Goal: Task Accomplishment & Management: Use online tool/utility

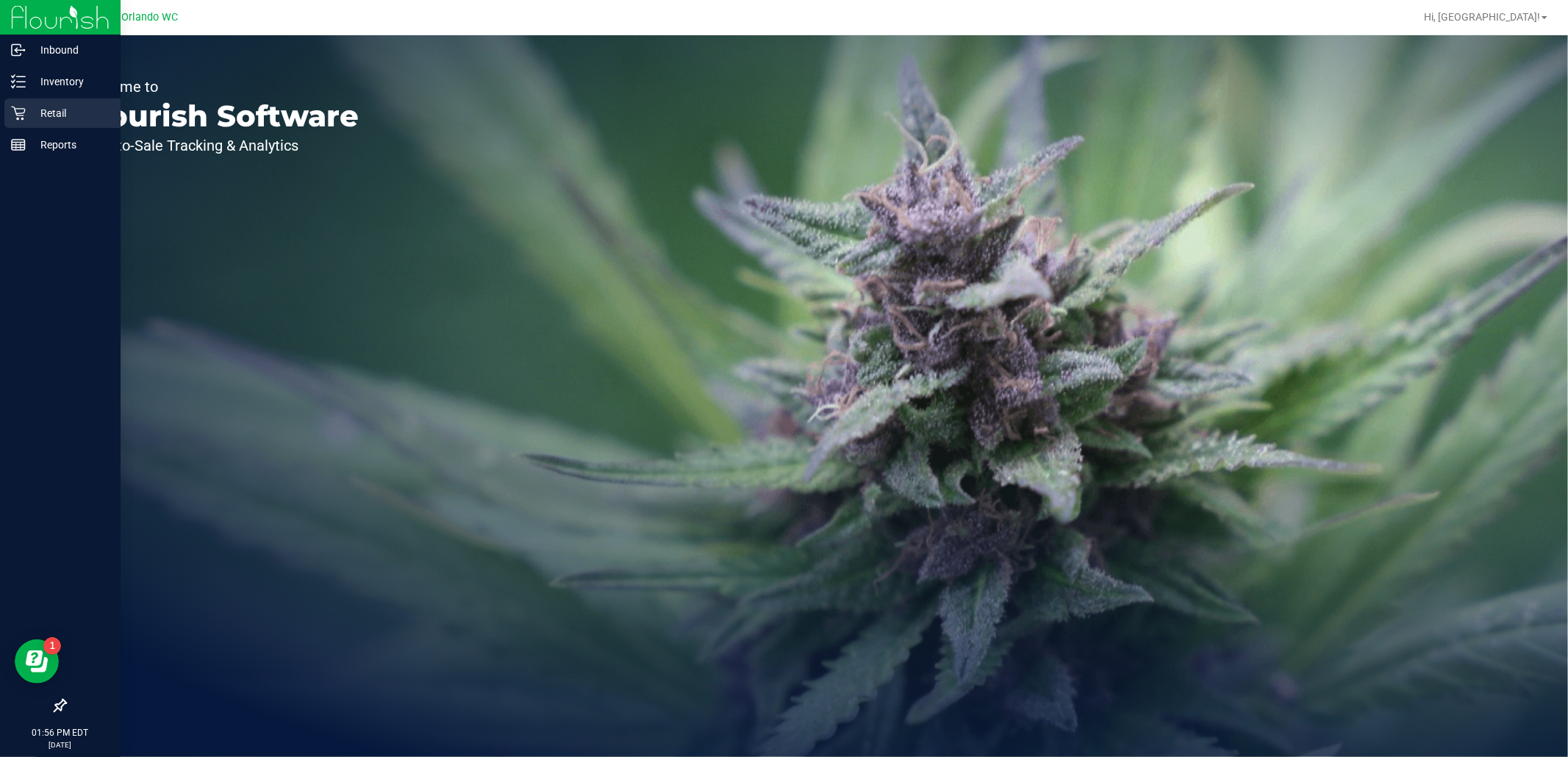
click at [28, 116] on p "Retail" at bounding box center [70, 113] width 88 height 18
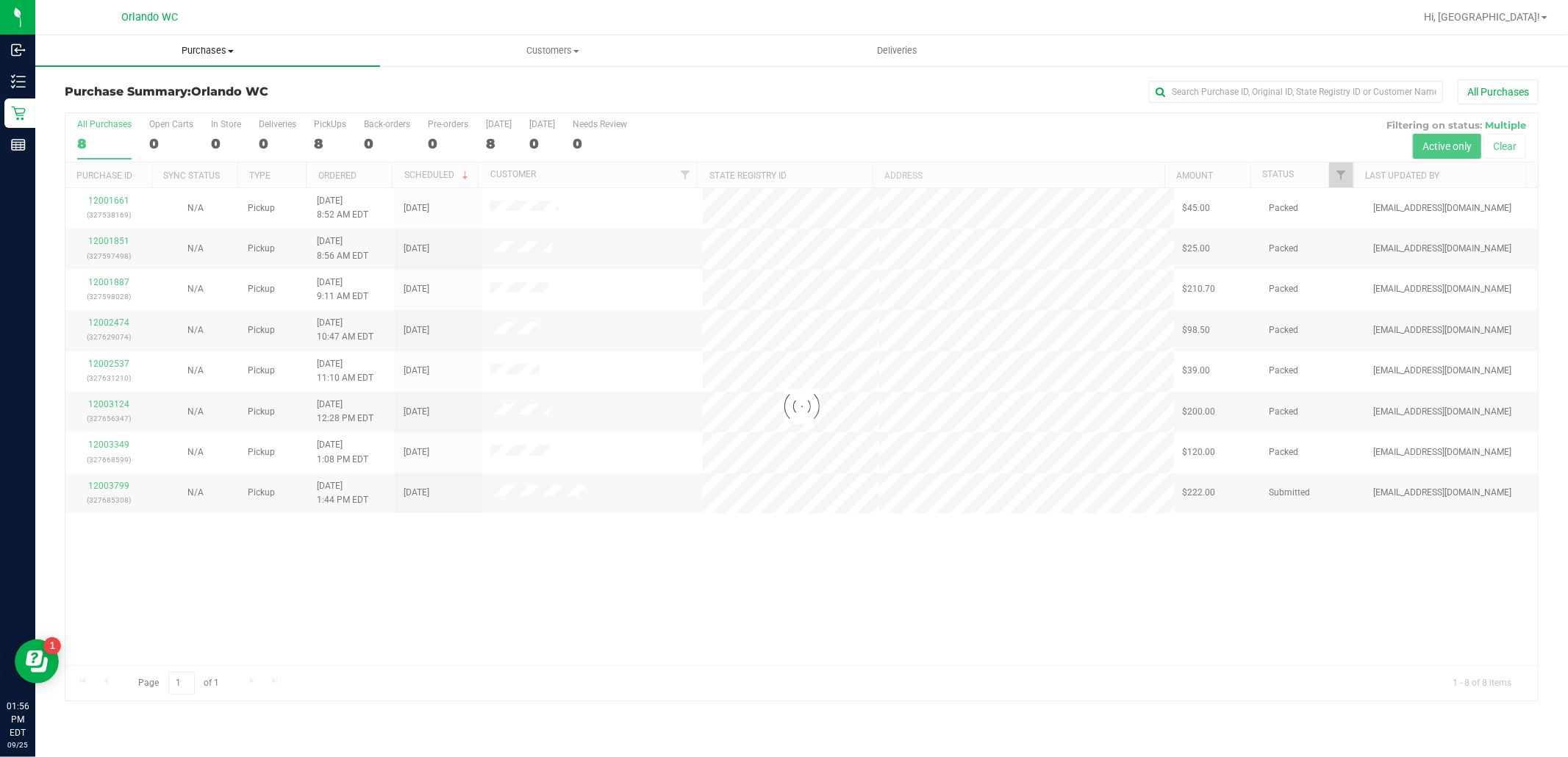
click at [222, 52] on span "Purchases" at bounding box center [208, 51] width 345 height 13
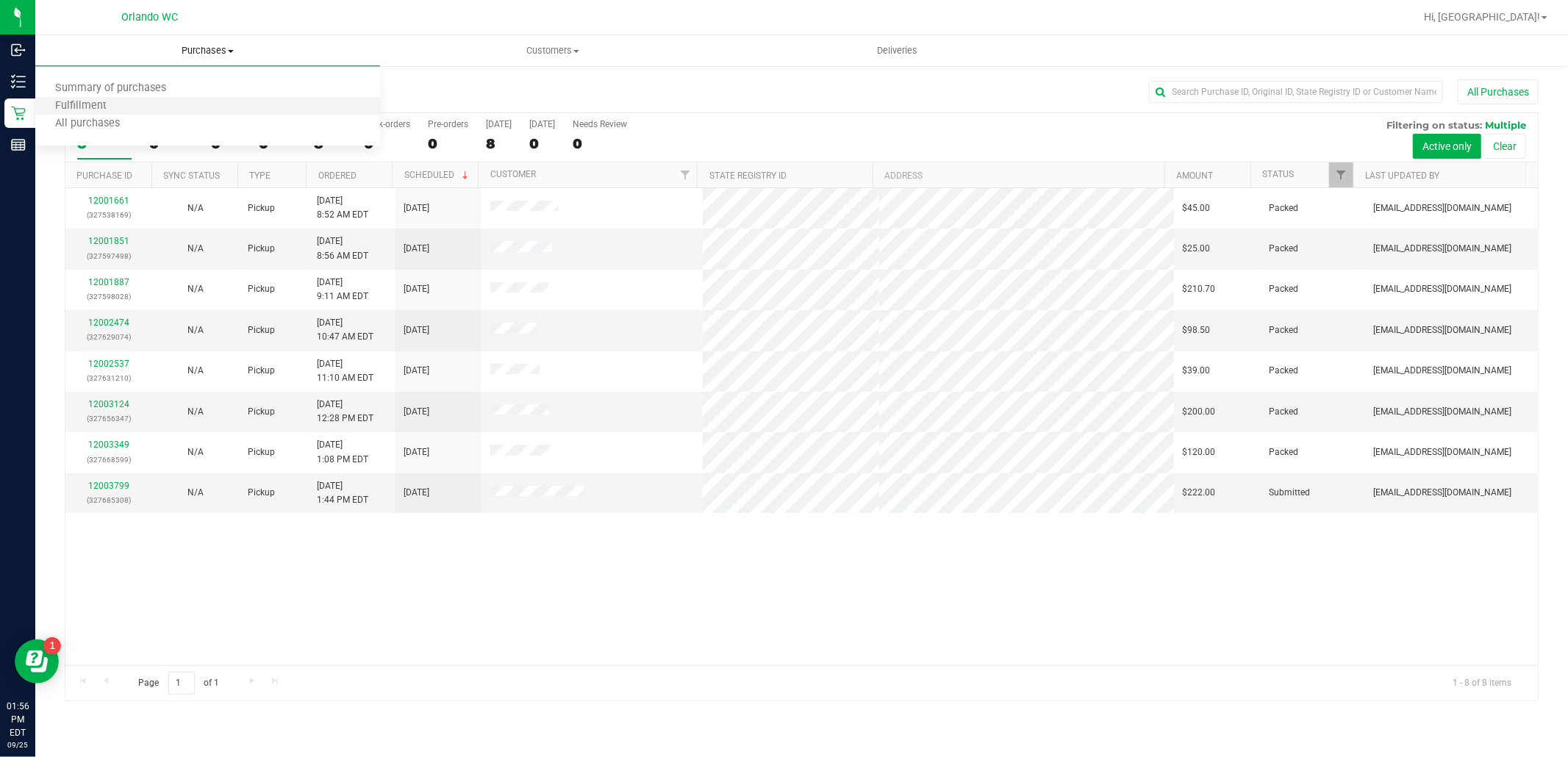
click at [153, 105] on li "Fulfillment" at bounding box center [208, 107] width 345 height 18
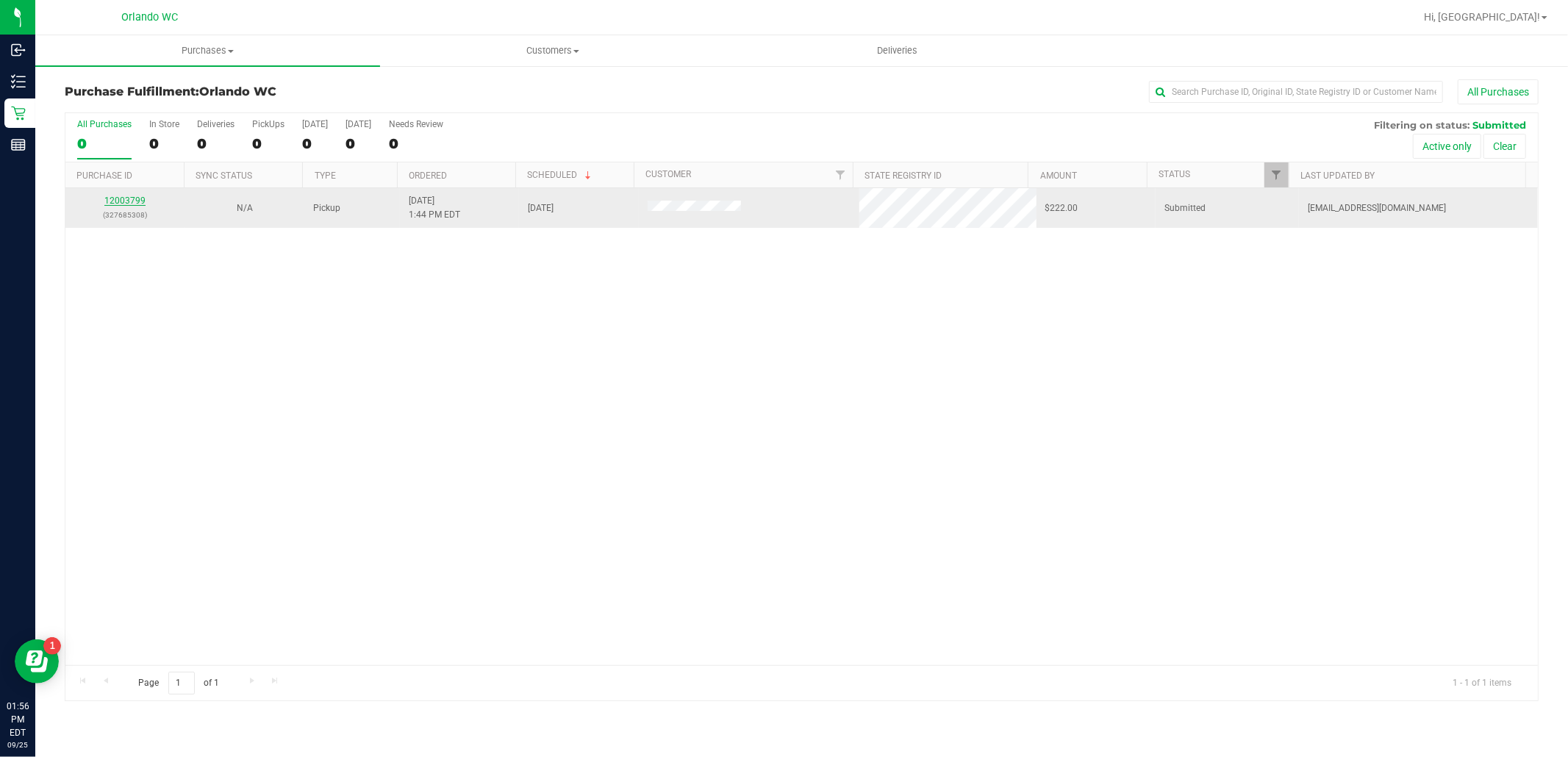
click at [134, 195] on link "12003799" at bounding box center [125, 200] width 41 height 10
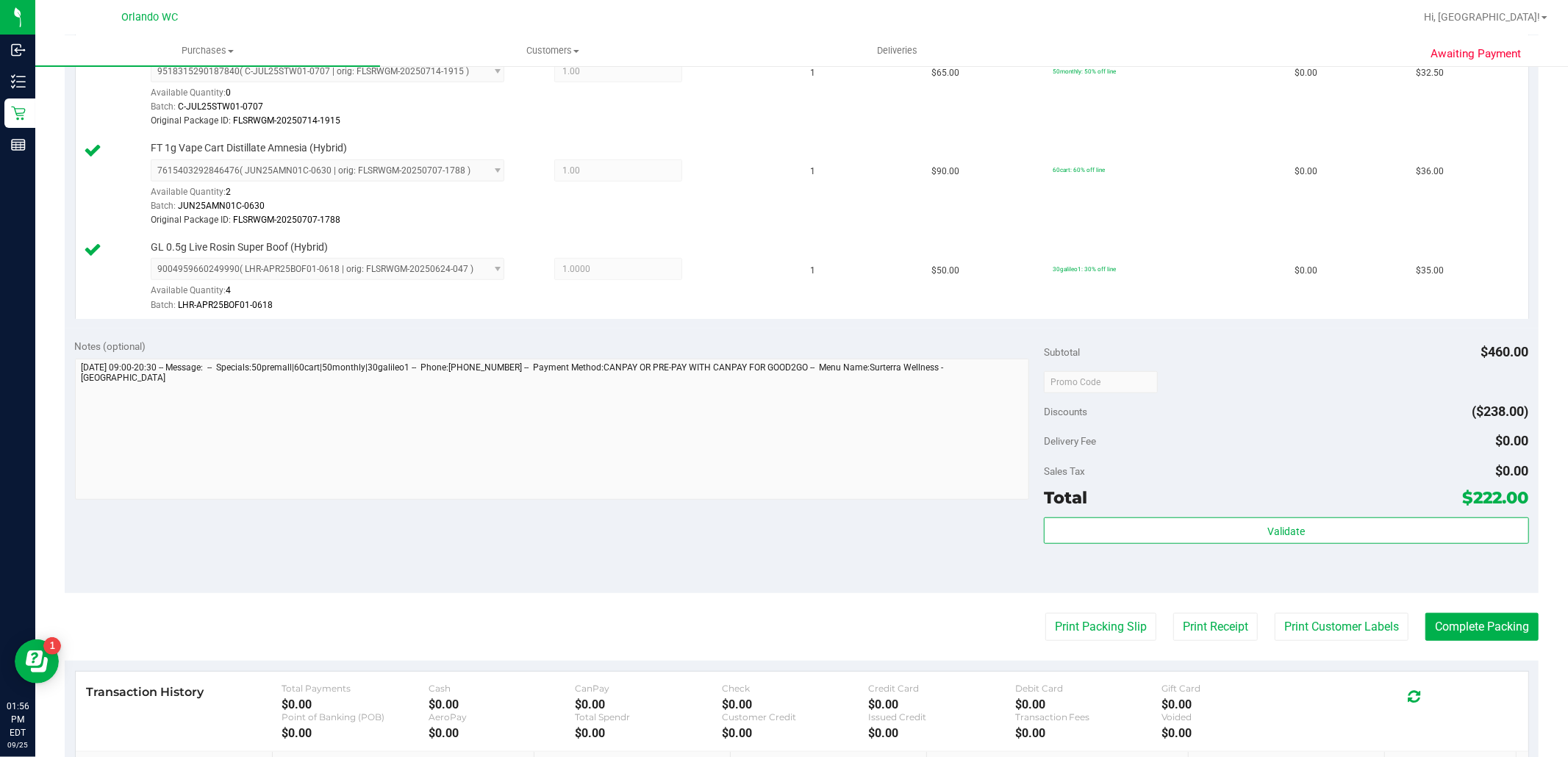
scroll to position [898, 0]
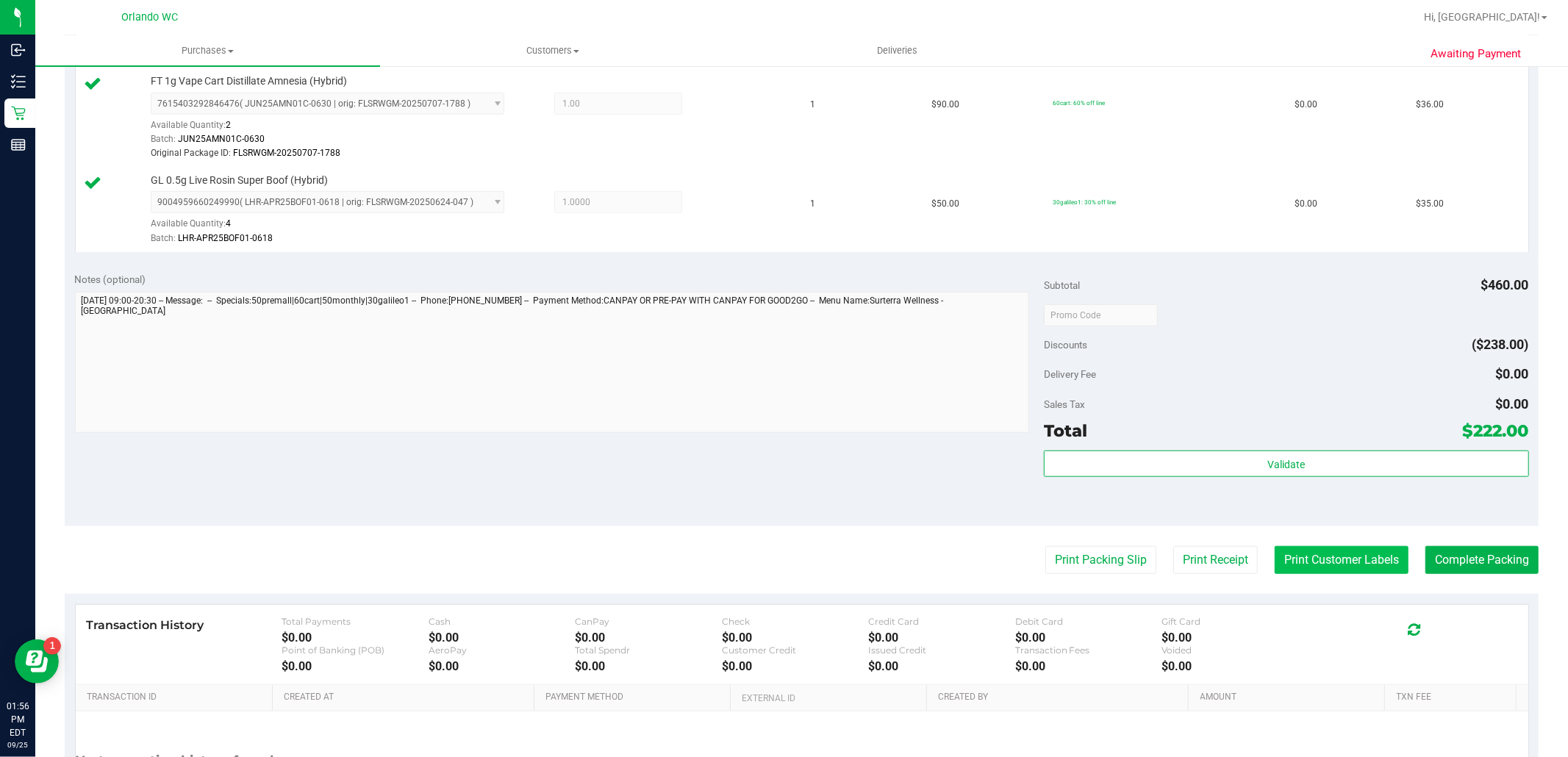
click at [1369, 561] on button "Print Customer Labels" at bounding box center [1342, 560] width 134 height 28
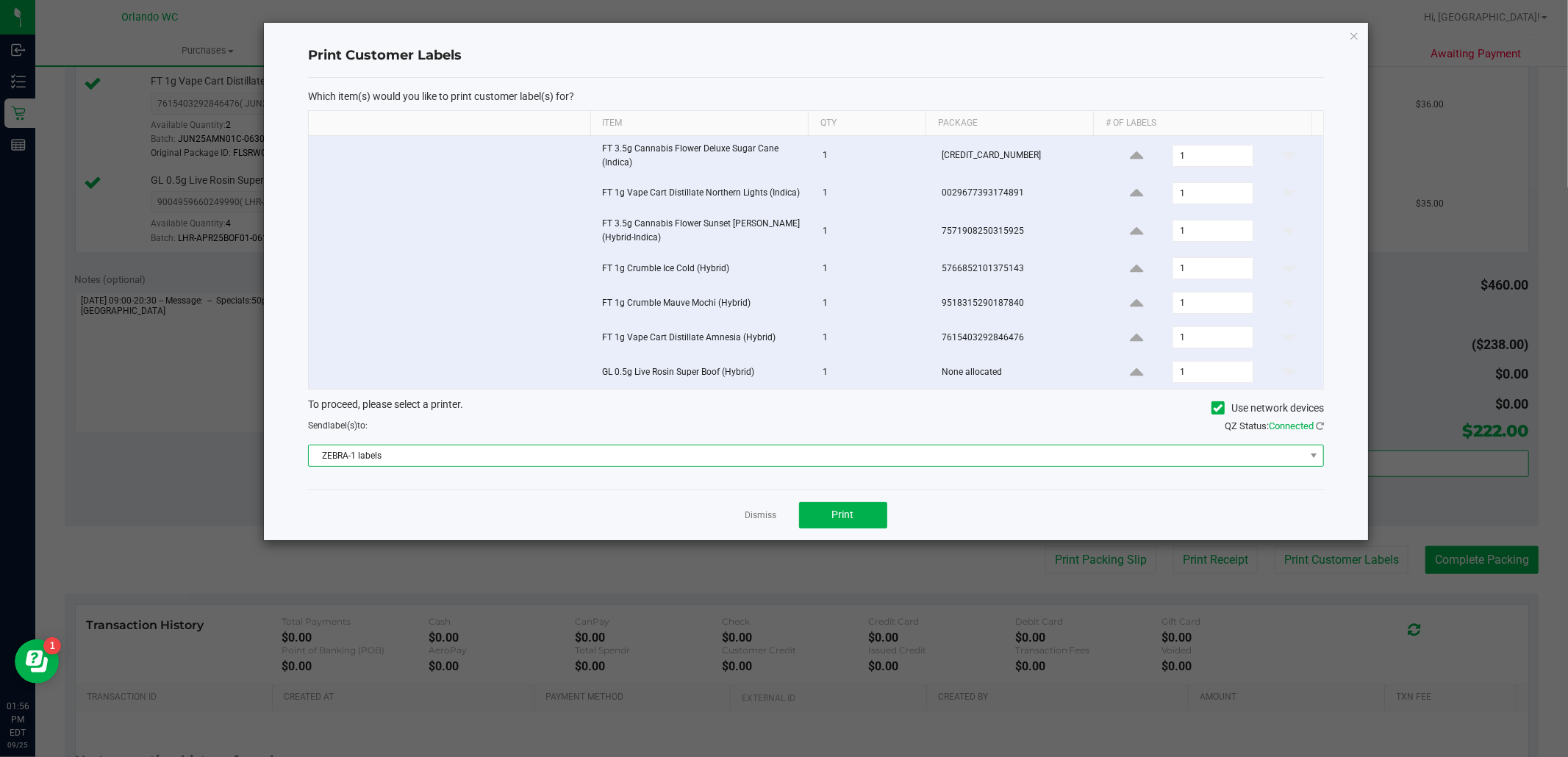
click at [578, 454] on span "ZEBRA-1 labels" at bounding box center [807, 456] width 996 height 21
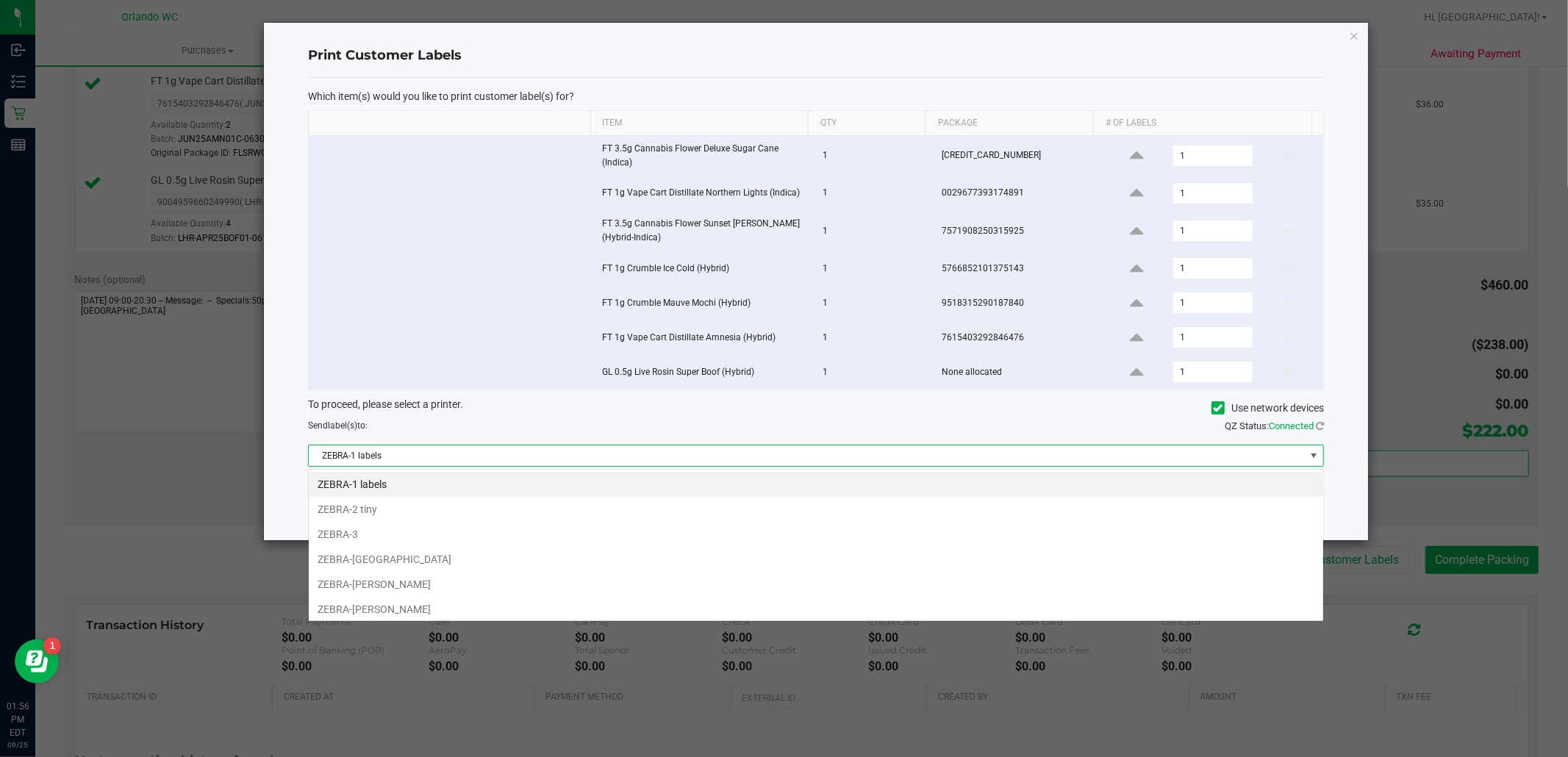
scroll to position [22, 1016]
click at [395, 511] on li "ZEBRA-2 tiny" at bounding box center [816, 509] width 1015 height 25
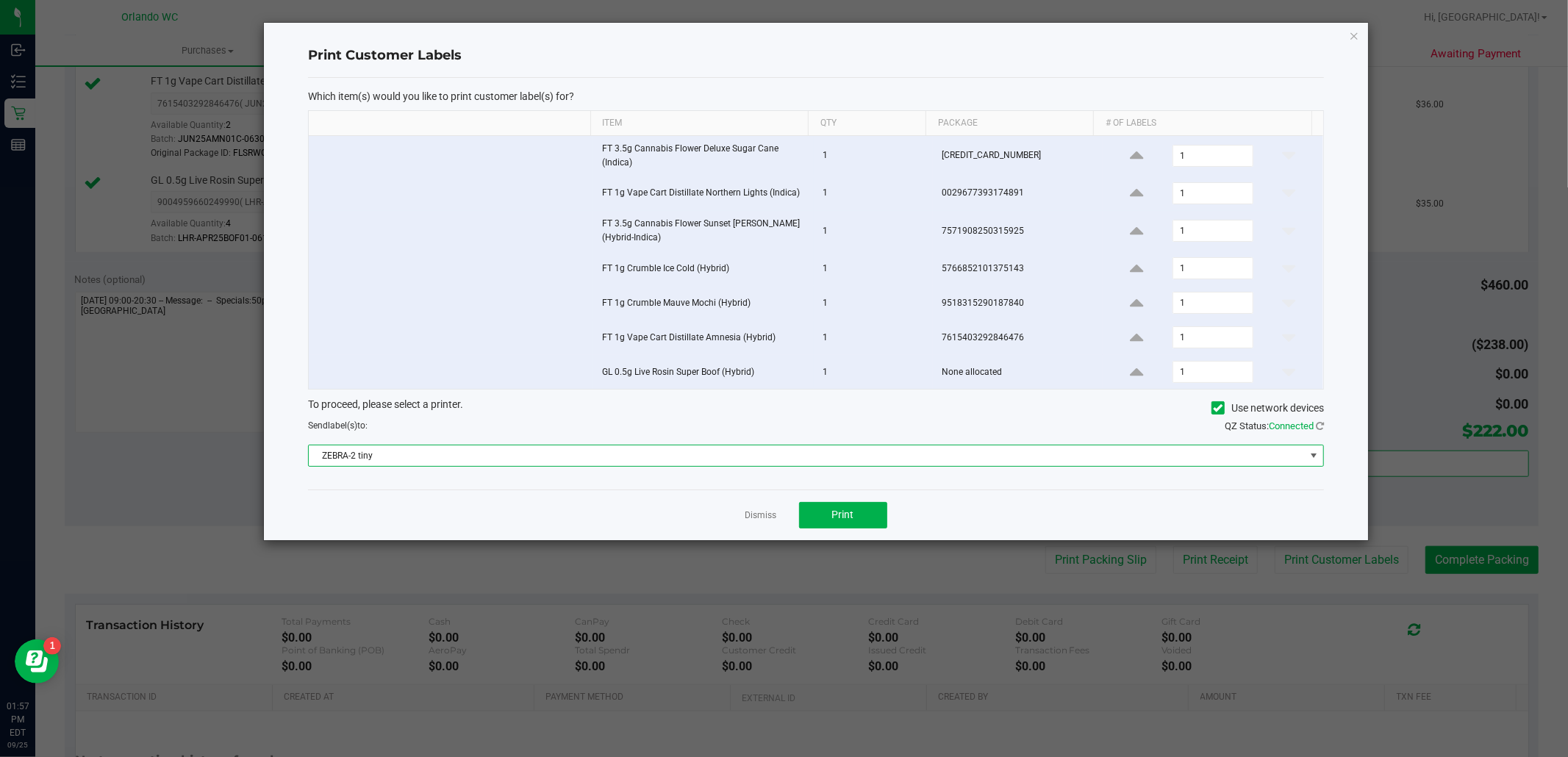
click at [741, 417] on div "To proceed, please select a printer. Use network devices" at bounding box center [816, 408] width 1038 height 22
click at [773, 518] on link "Dismiss" at bounding box center [761, 515] width 32 height 13
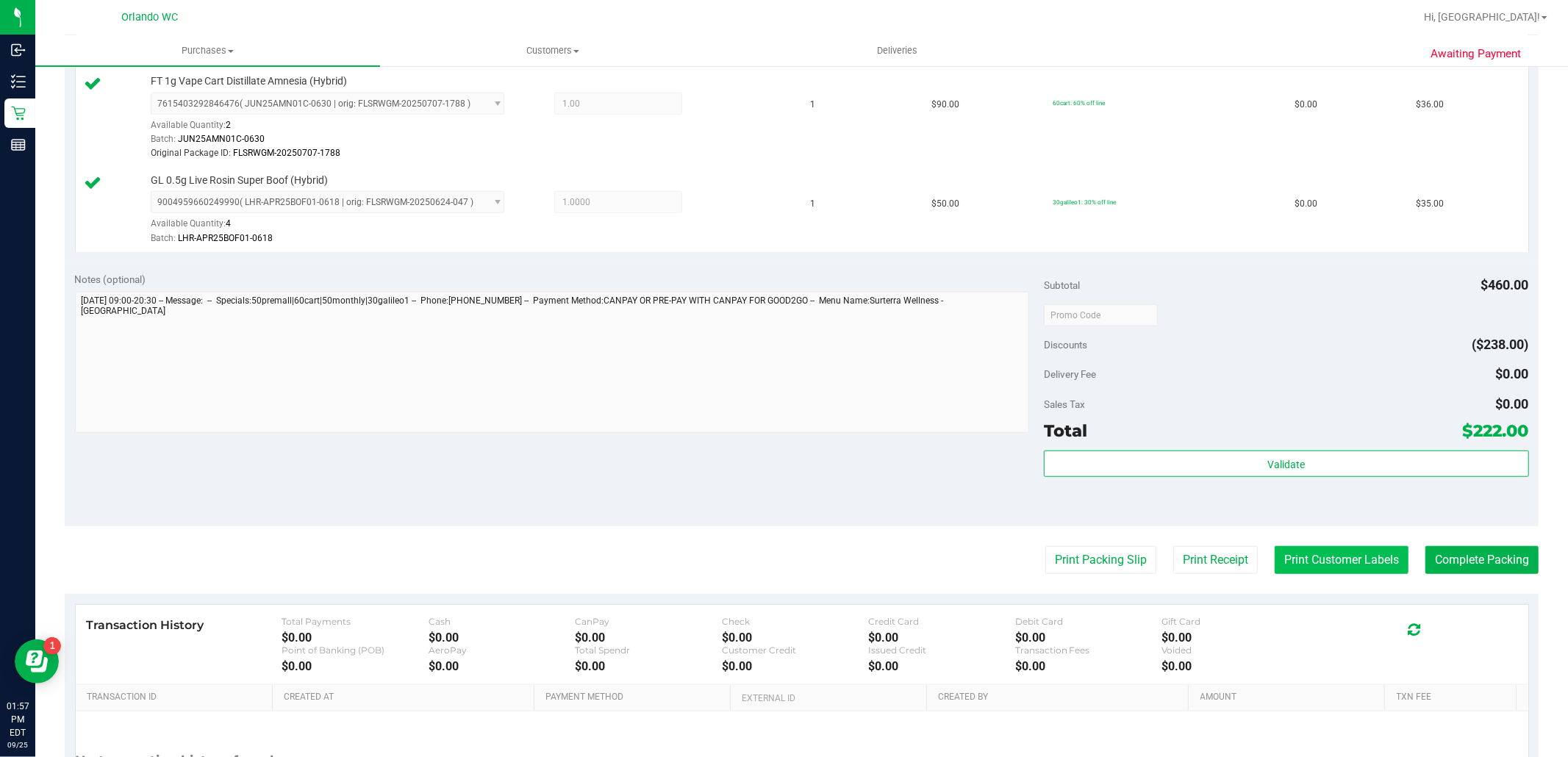
click at [1328, 558] on button "Print Customer Labels" at bounding box center [1342, 560] width 134 height 28
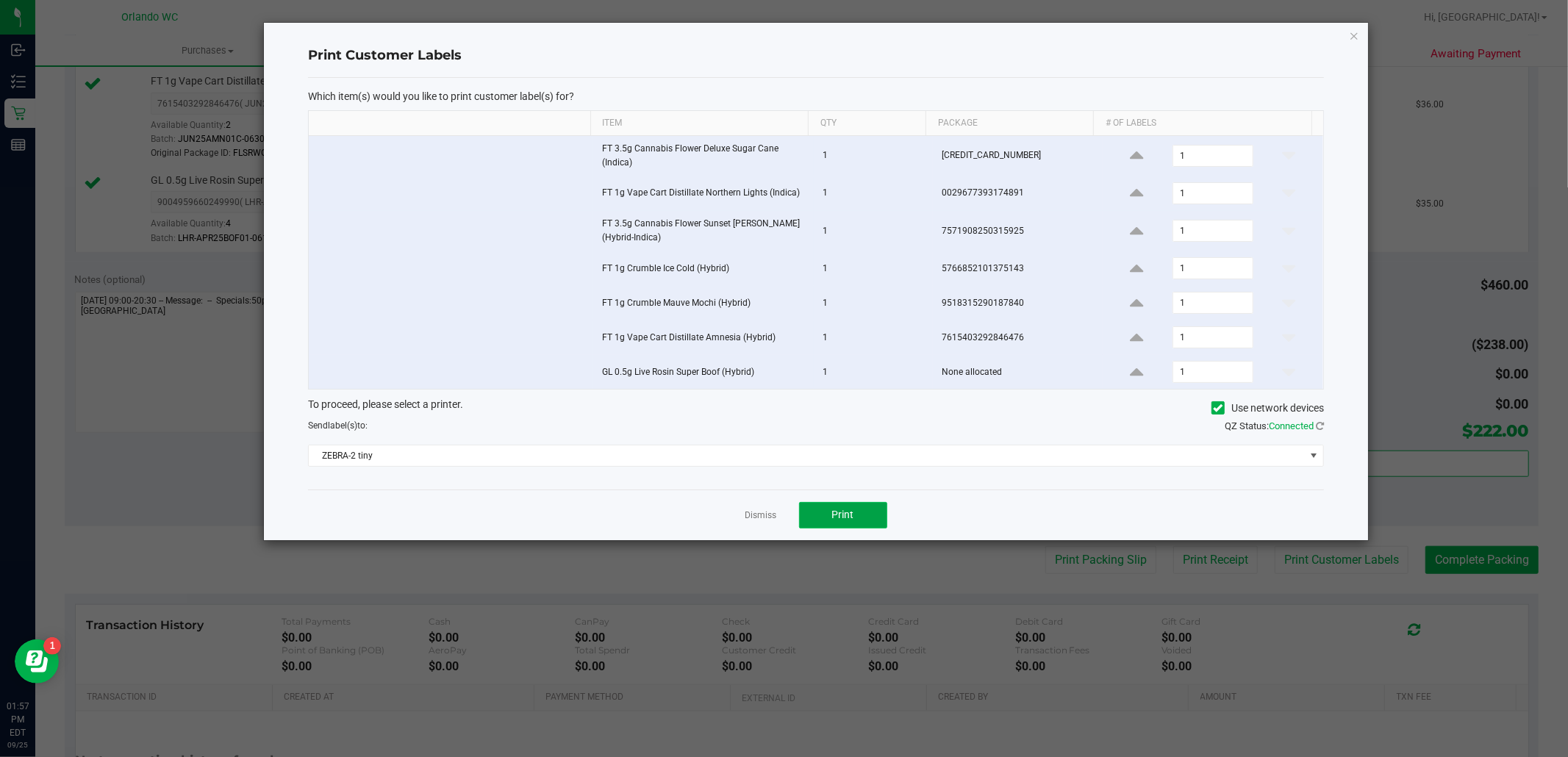
click at [862, 521] on button "Print" at bounding box center [844, 515] width 88 height 27
click at [755, 521] on link "Dismiss" at bounding box center [761, 515] width 32 height 13
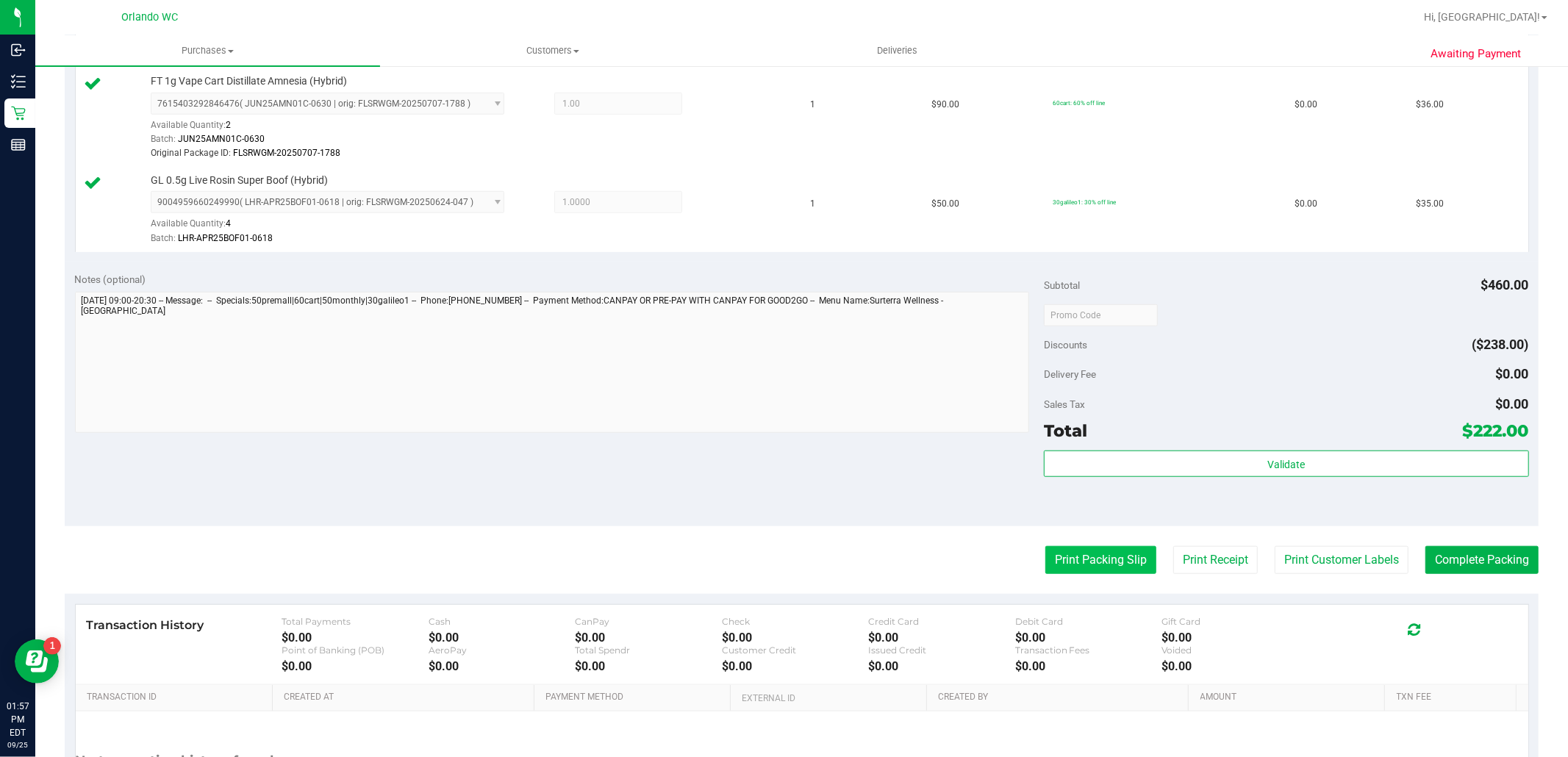
click at [1089, 561] on button "Print Packing Slip" at bounding box center [1101, 560] width 111 height 28
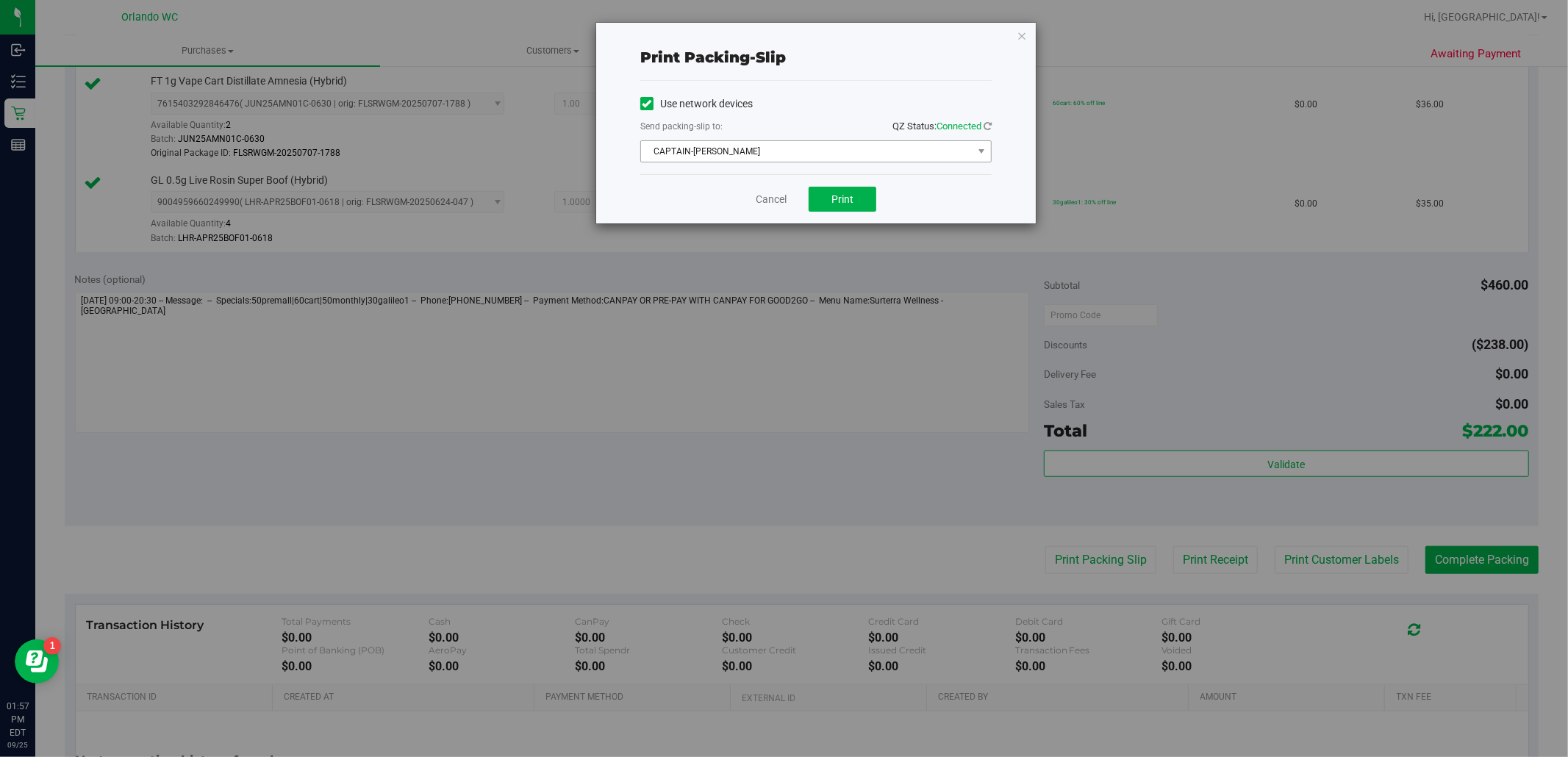
click at [700, 148] on span "CAPTAIN-[PERSON_NAME]" at bounding box center [807, 152] width 332 height 21
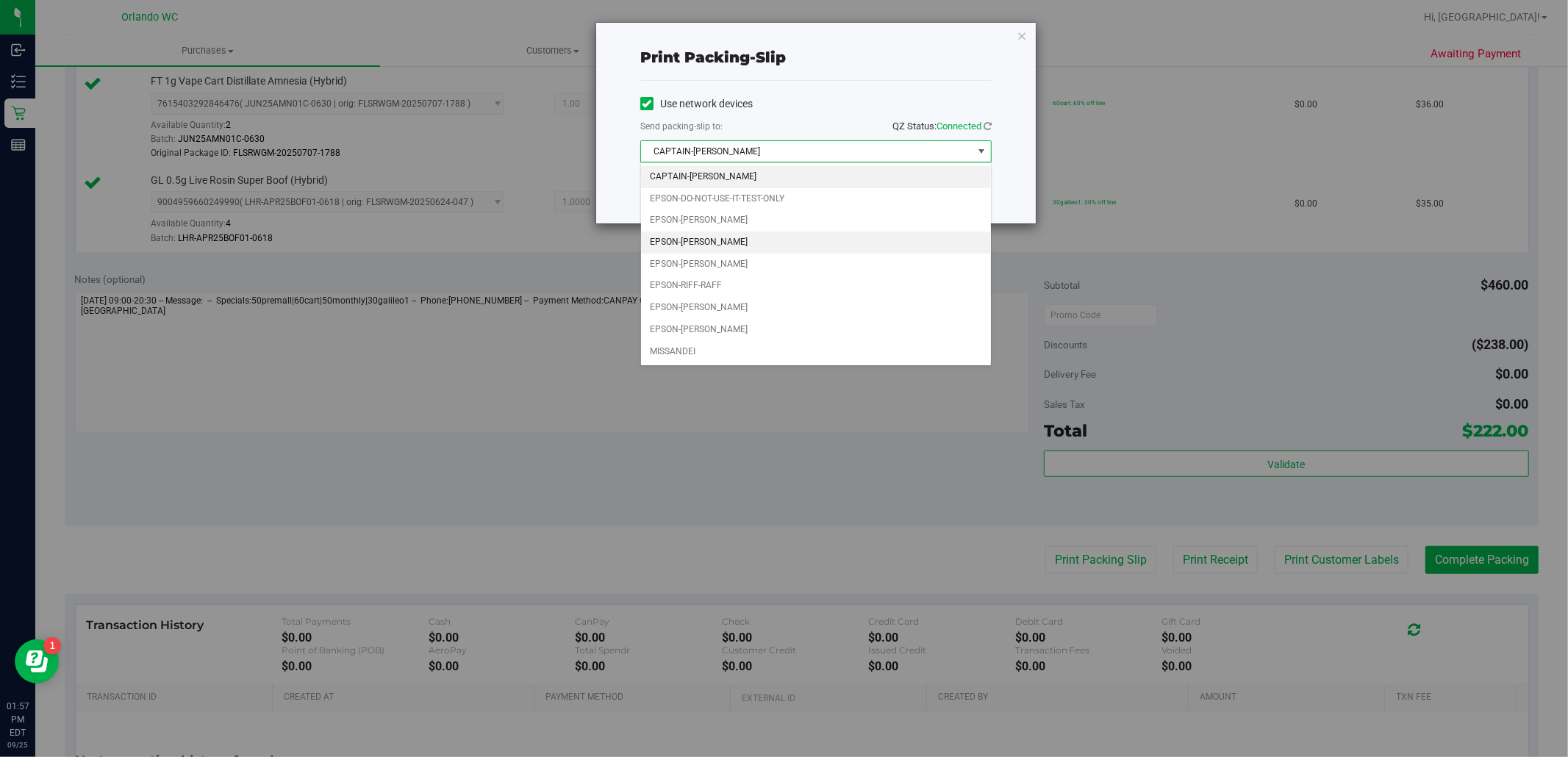
click at [713, 238] on li "EPSON-[PERSON_NAME]" at bounding box center [816, 242] width 350 height 22
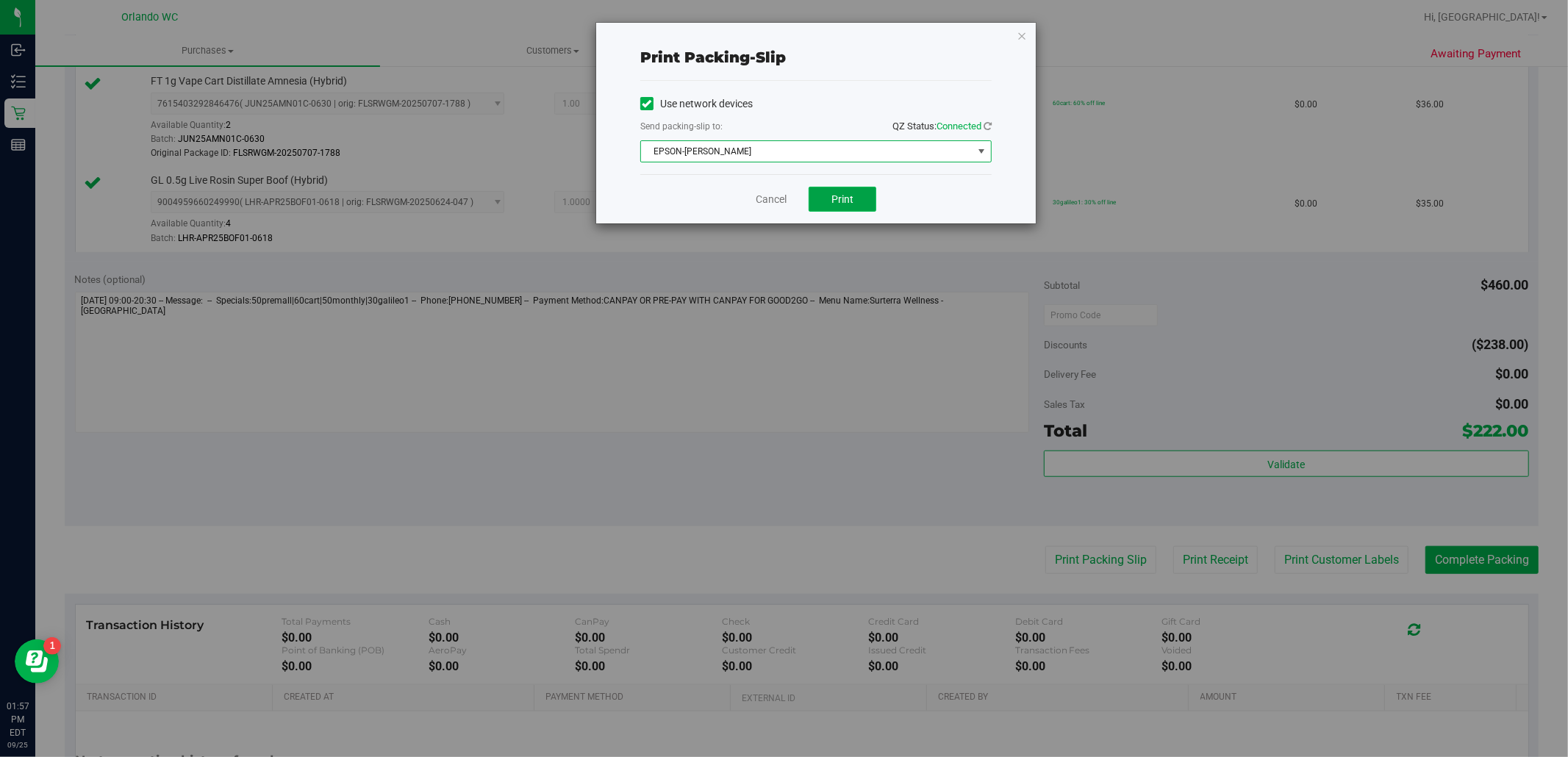
click at [844, 197] on span "Print" at bounding box center [842, 199] width 22 height 12
click at [759, 202] on link "Cancel" at bounding box center [771, 199] width 31 height 15
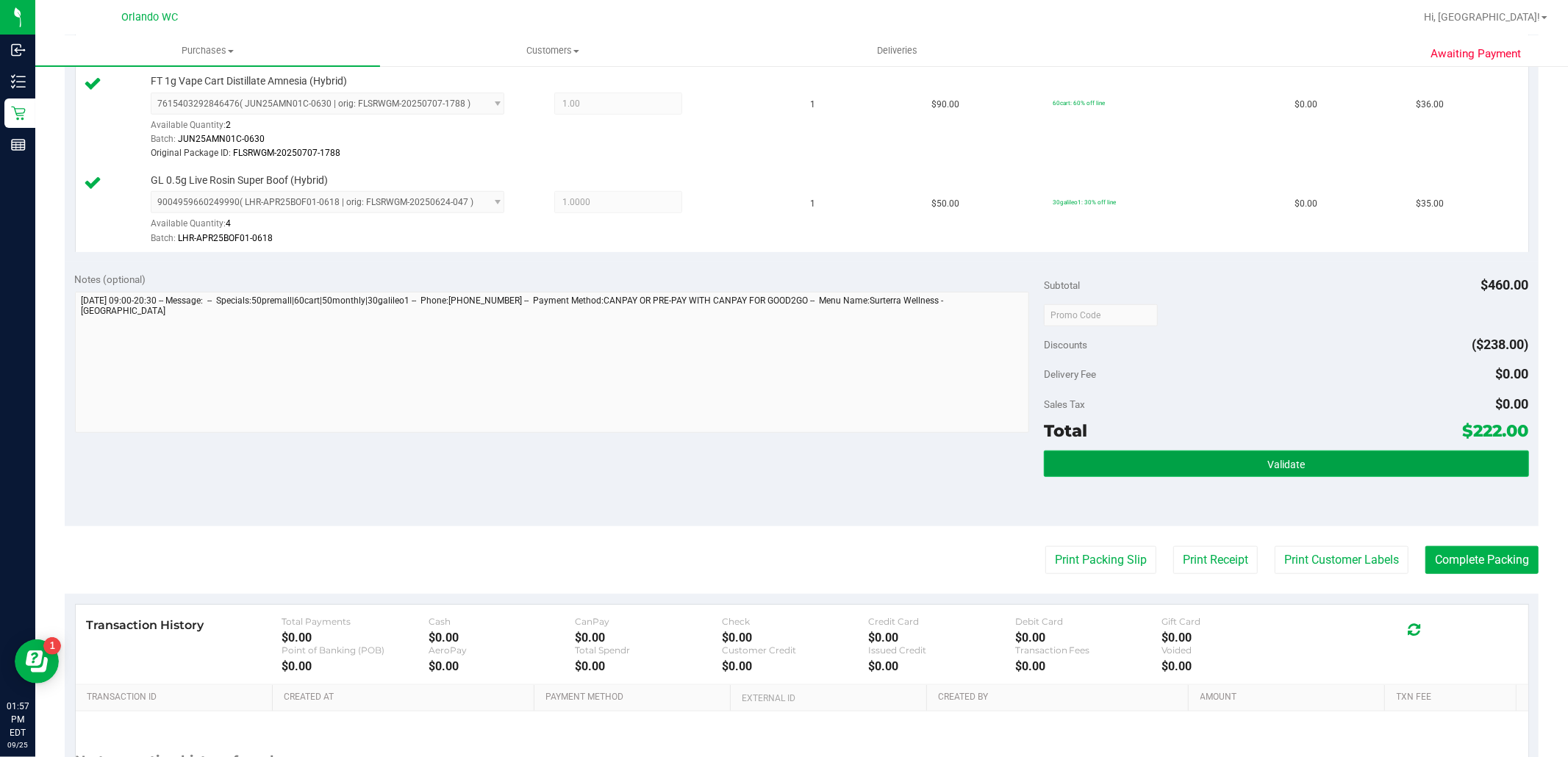
click at [1363, 460] on button "Validate" at bounding box center [1287, 464] width 485 height 27
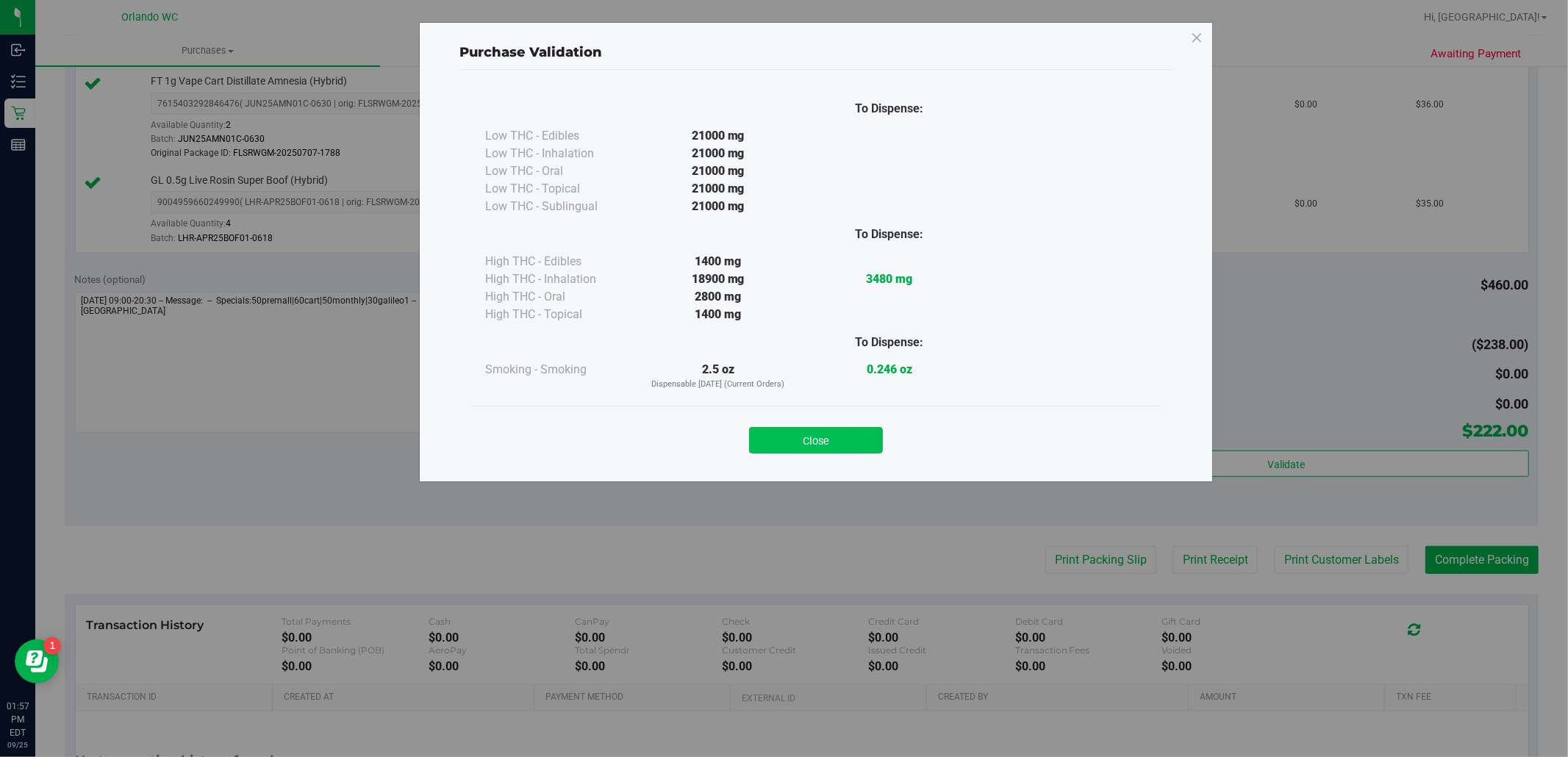
click at [780, 439] on button "Close" at bounding box center [816, 440] width 134 height 27
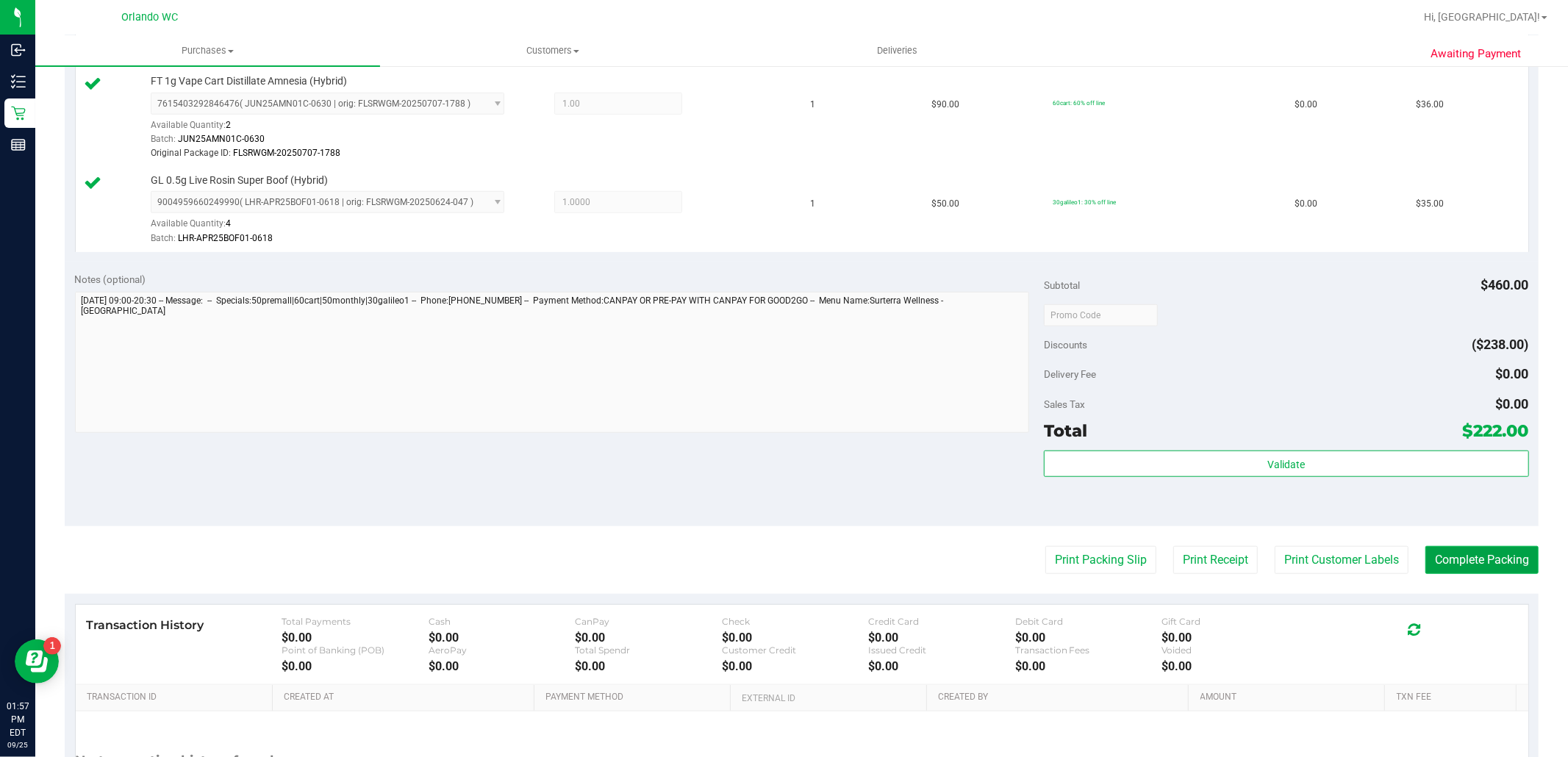
click at [1499, 547] on button "Complete Packing" at bounding box center [1483, 560] width 113 height 28
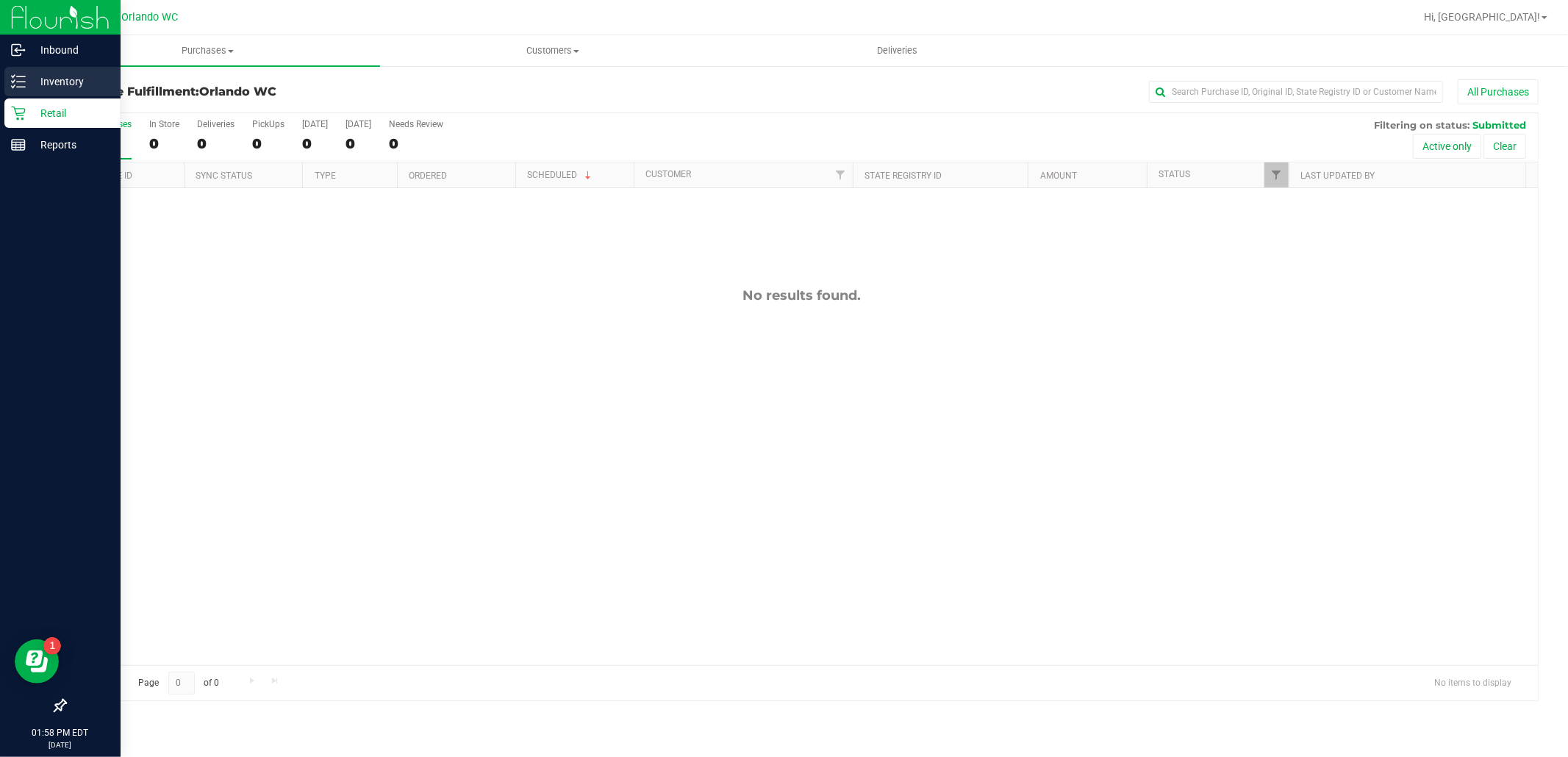
click at [13, 82] on icon at bounding box center [13, 81] width 3 height 2
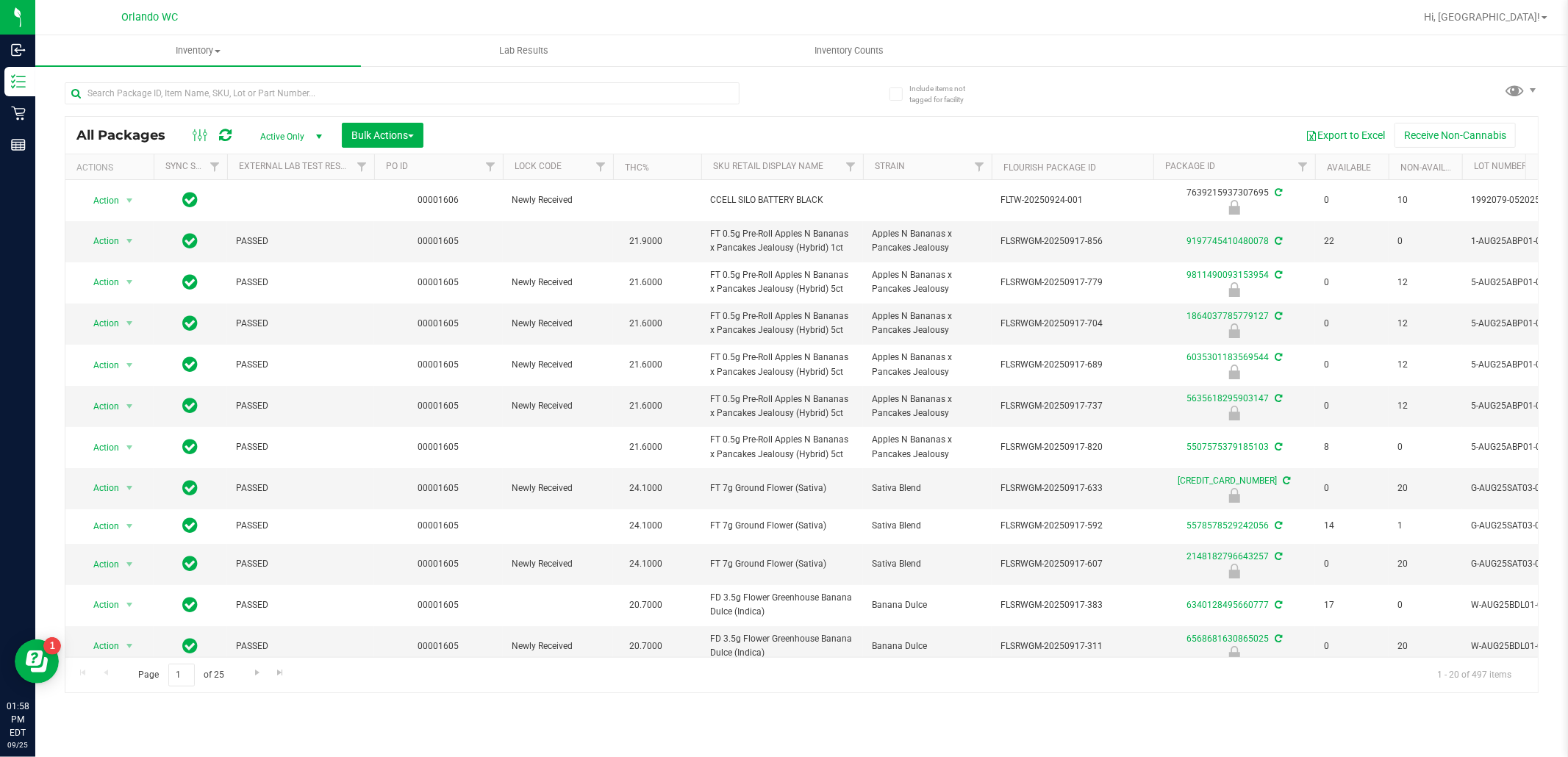
click at [1152, 105] on div "All Packages Active Only Active Only Lab Samples Locked All External Internal B…" at bounding box center [802, 381] width 1474 height 624
click at [408, 98] on input "text" at bounding box center [402, 94] width 675 height 22
type input "7192976615927628"
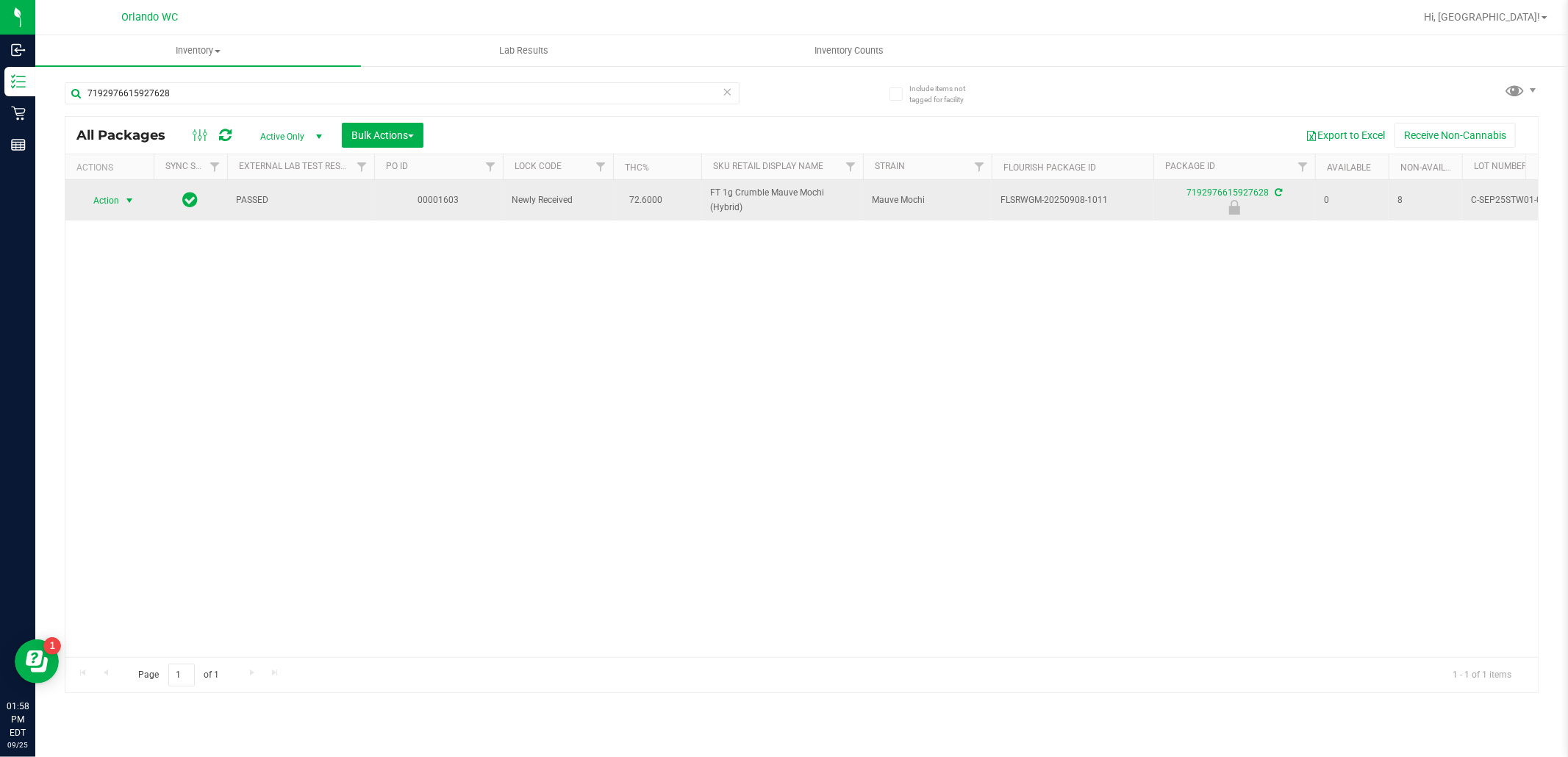
click at [102, 201] on span "Action" at bounding box center [100, 200] width 40 height 21
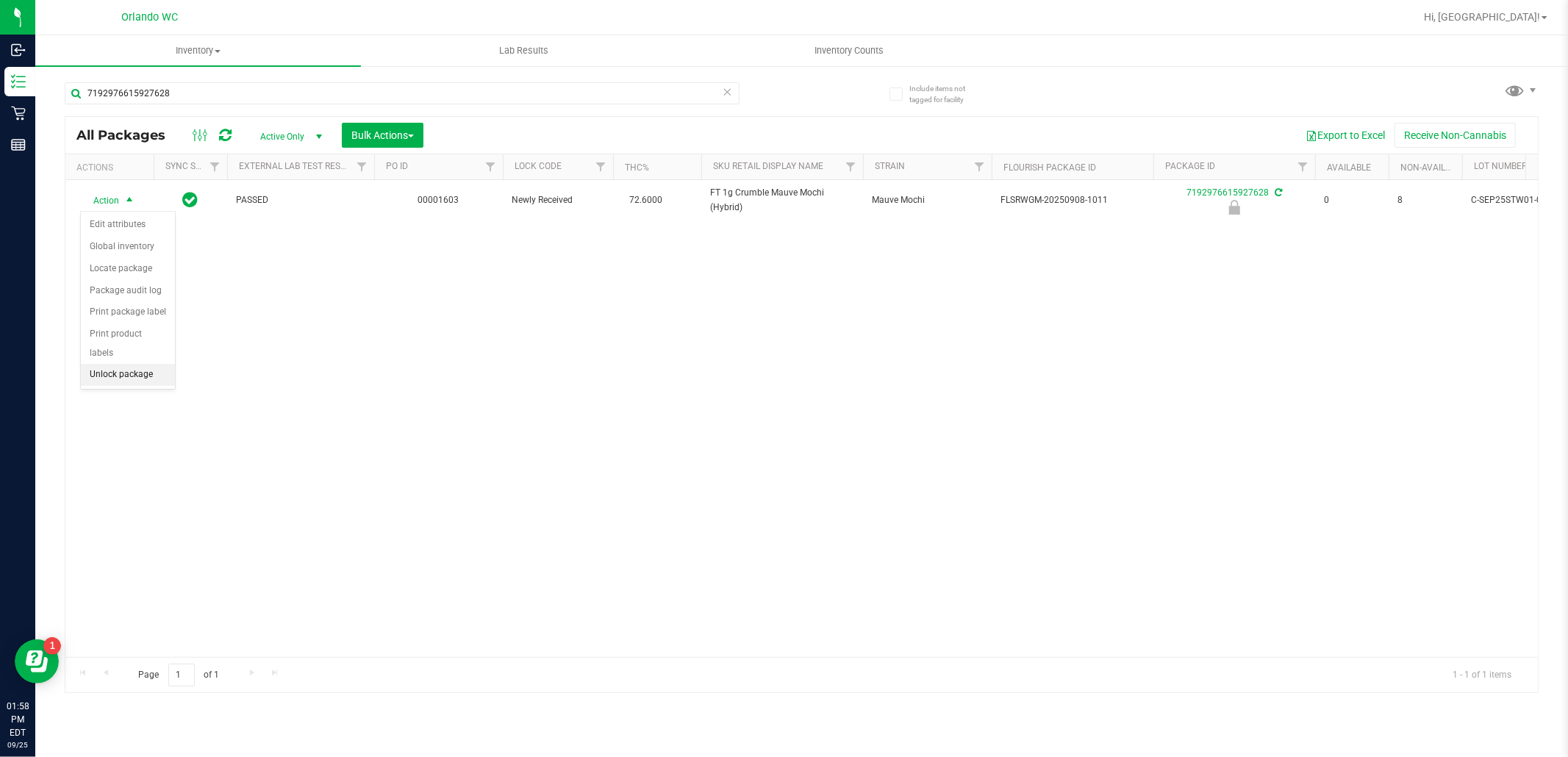
click at [118, 378] on li "Unlock package" at bounding box center [128, 375] width 94 height 22
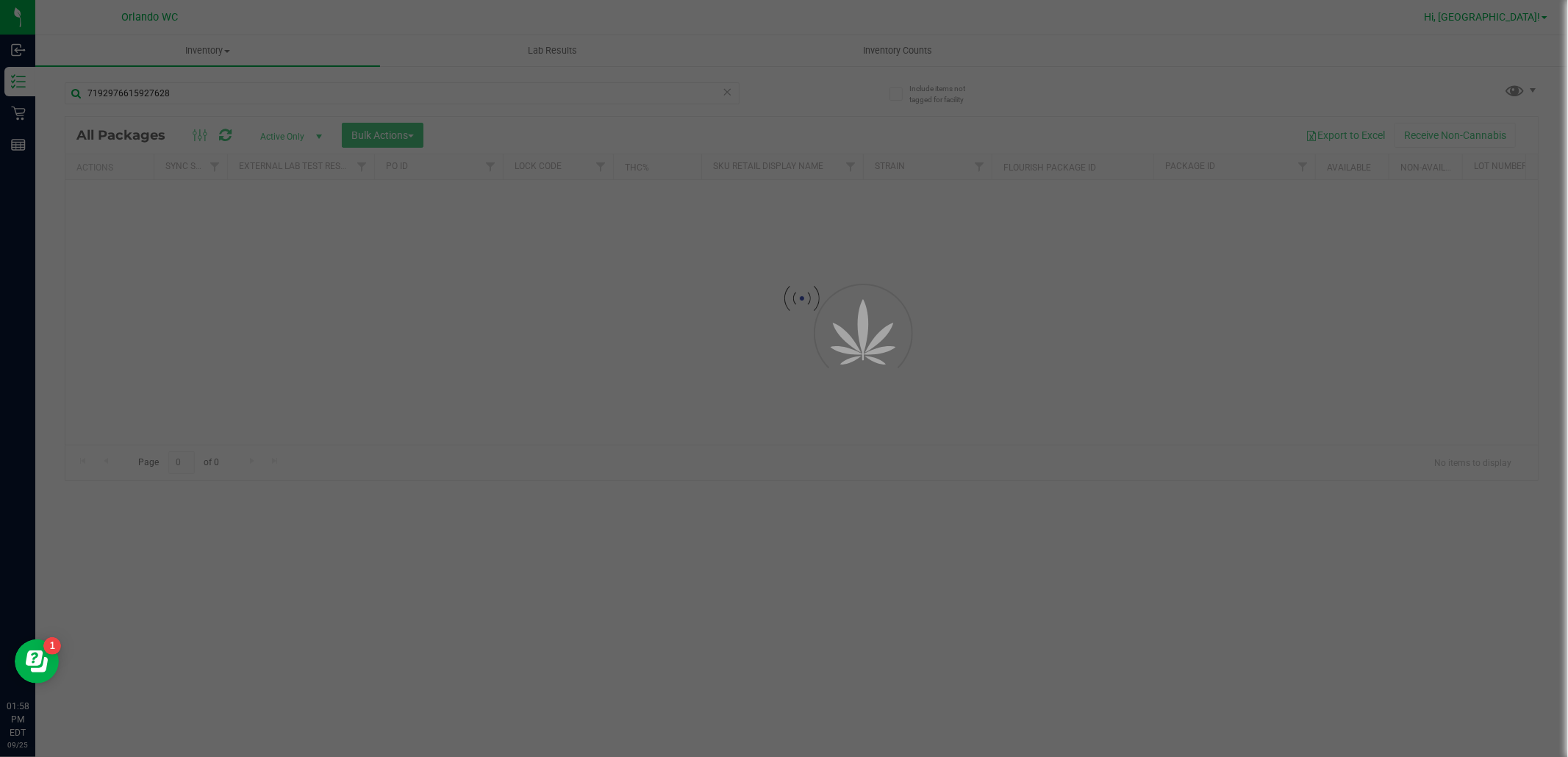
click at [1522, 23] on div at bounding box center [784, 378] width 1568 height 757
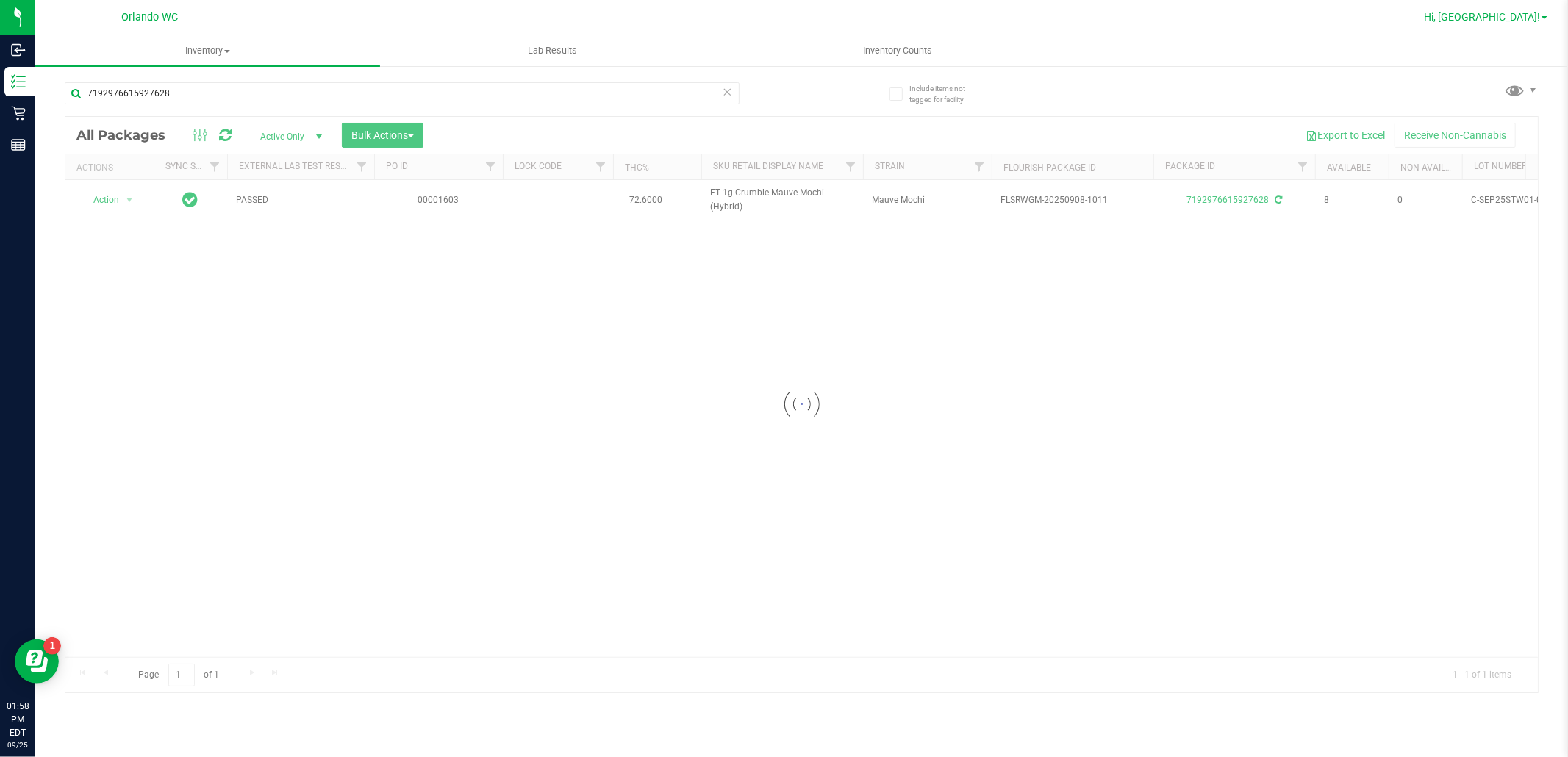
click at [1522, 23] on link "Hi, [GEOGRAPHIC_DATA]!" at bounding box center [1486, 17] width 136 height 15
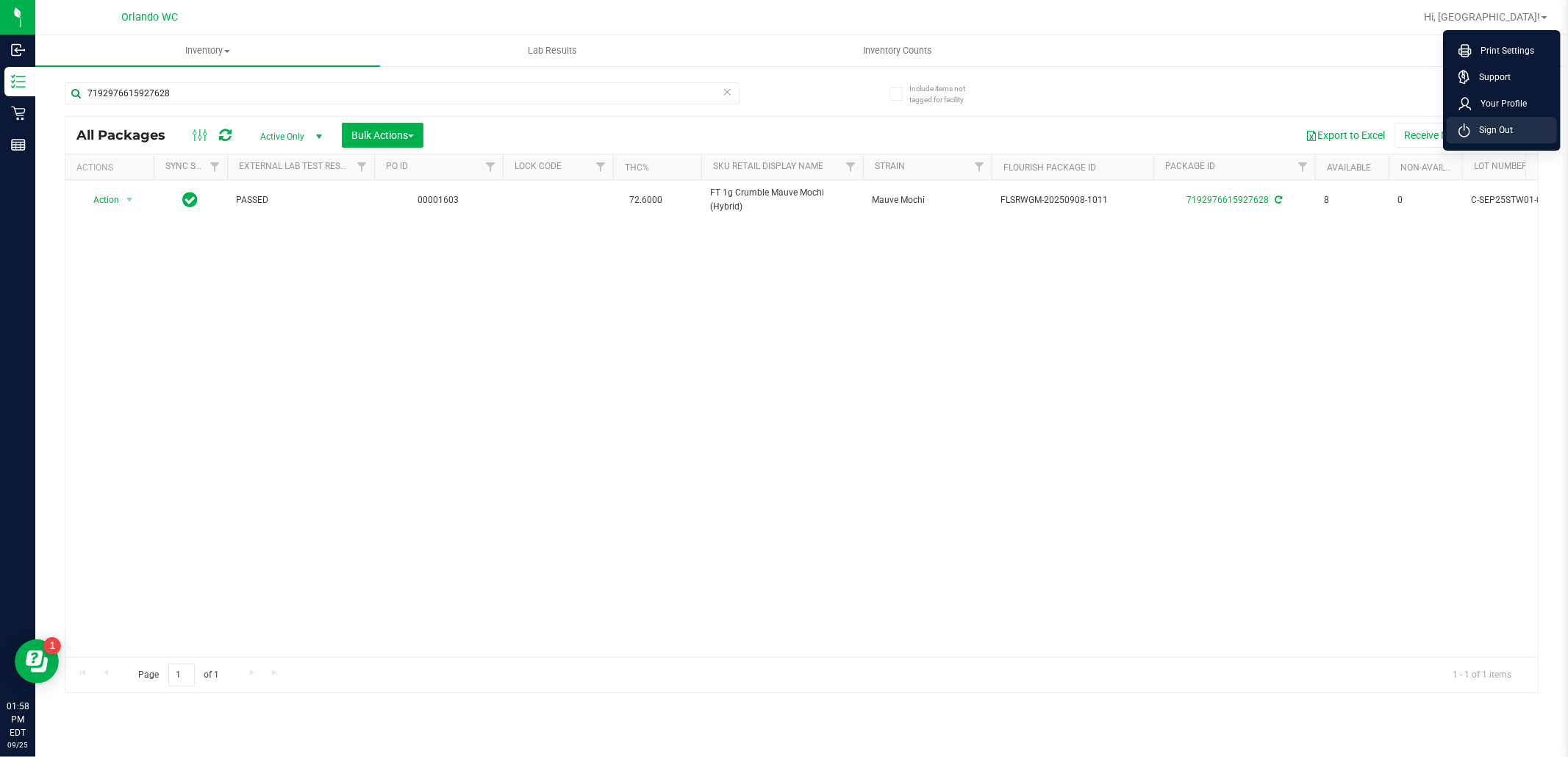
click at [1483, 129] on span "Sign Out" at bounding box center [1491, 130] width 43 height 15
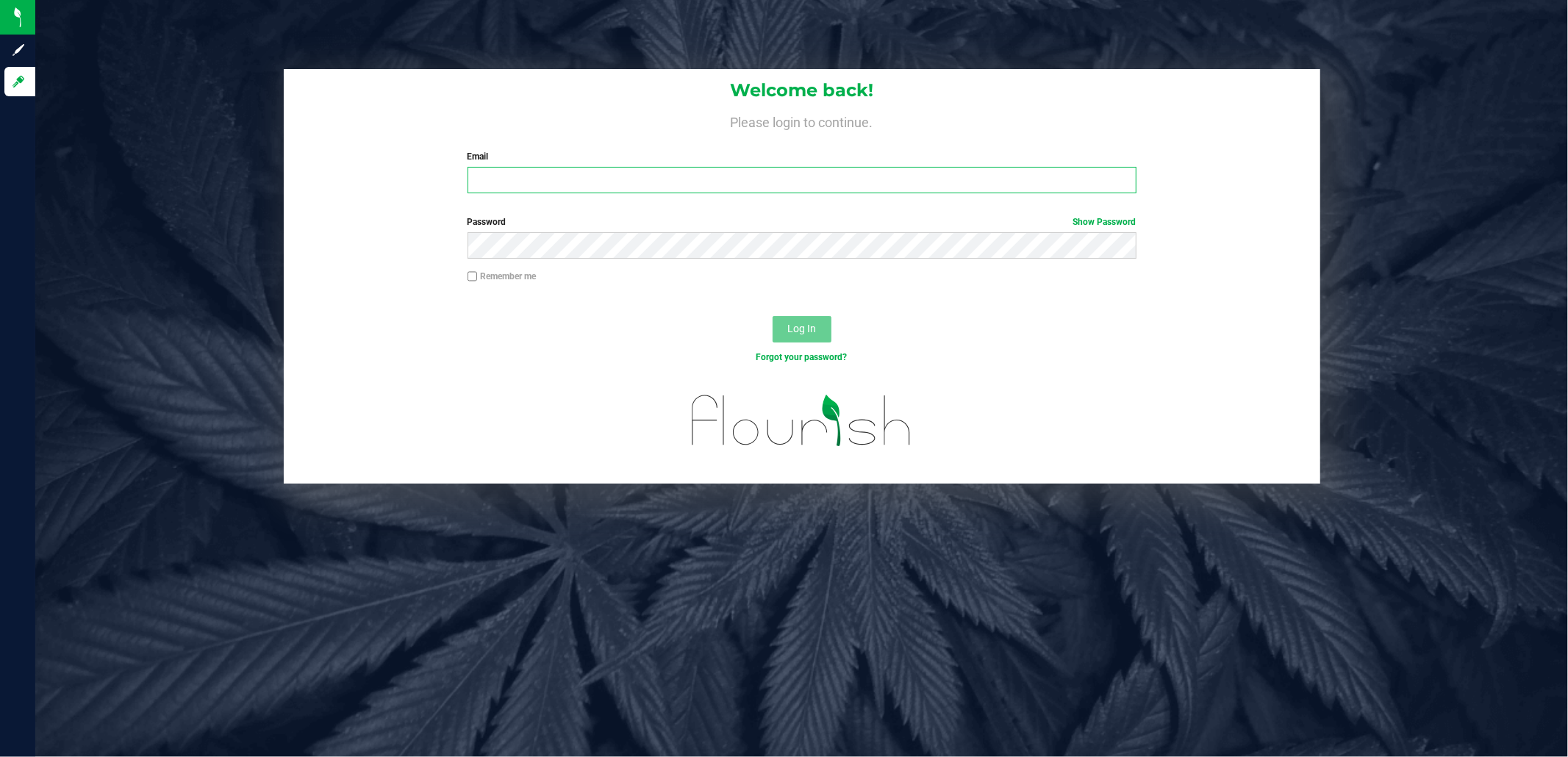
click at [1037, 191] on input "Email" at bounding box center [802, 180] width 669 height 27
type input "[EMAIL_ADDRESS][DOMAIN_NAME]"
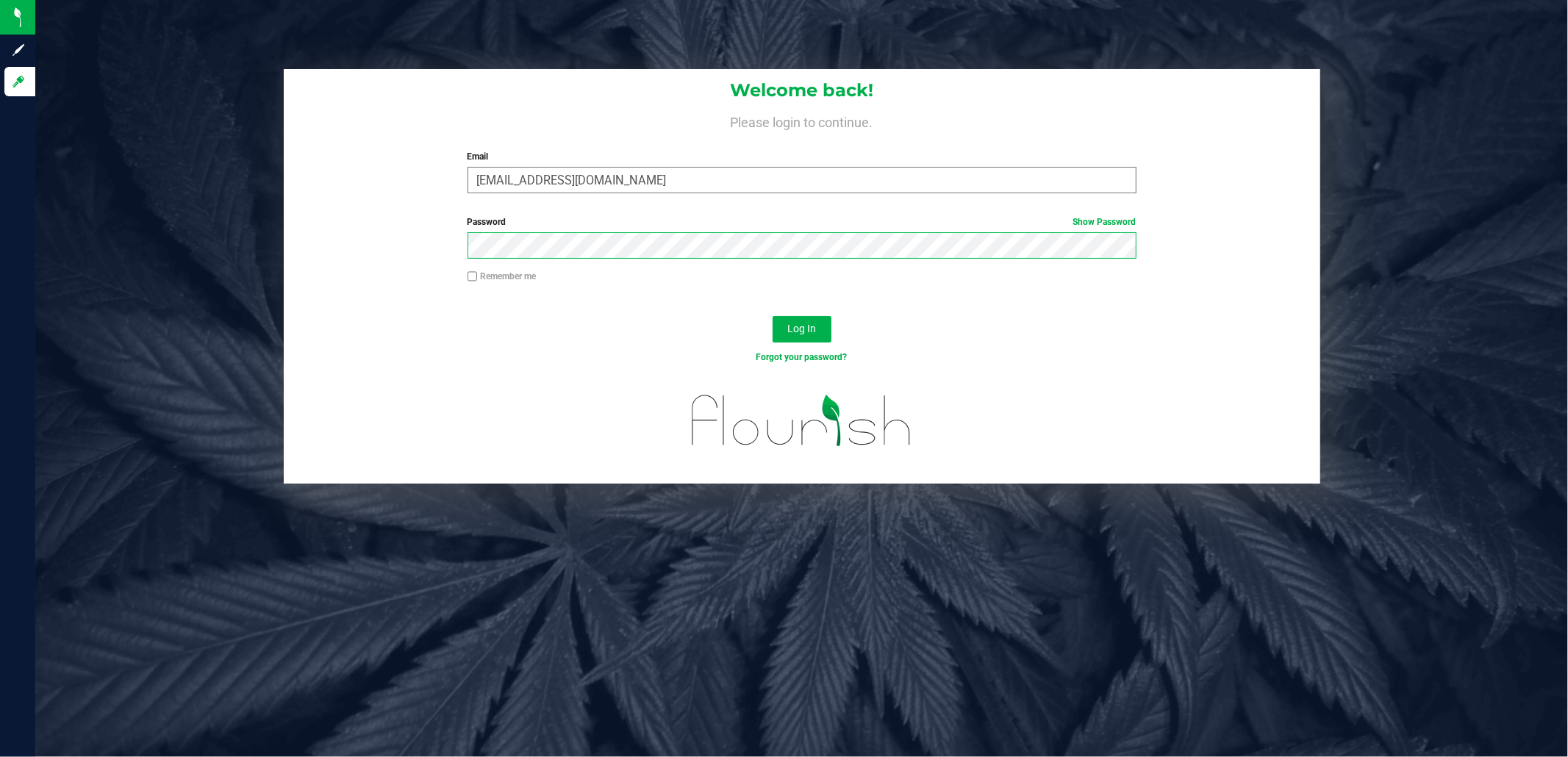
click at [773, 316] on button "Log In" at bounding box center [802, 329] width 59 height 27
